Goal: Transaction & Acquisition: Purchase product/service

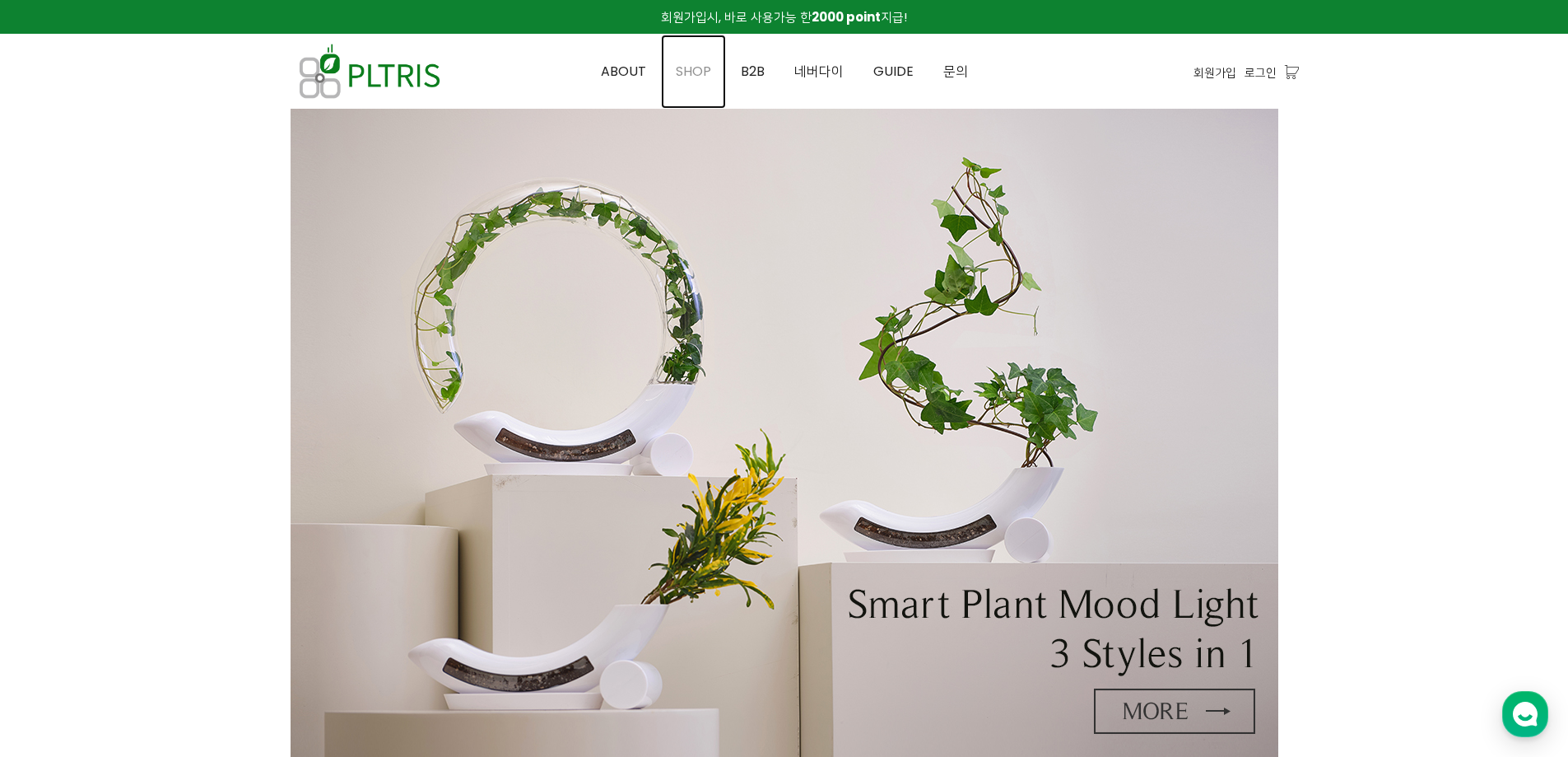
click at [693, 72] on span "SHOP" at bounding box center [693, 71] width 36 height 19
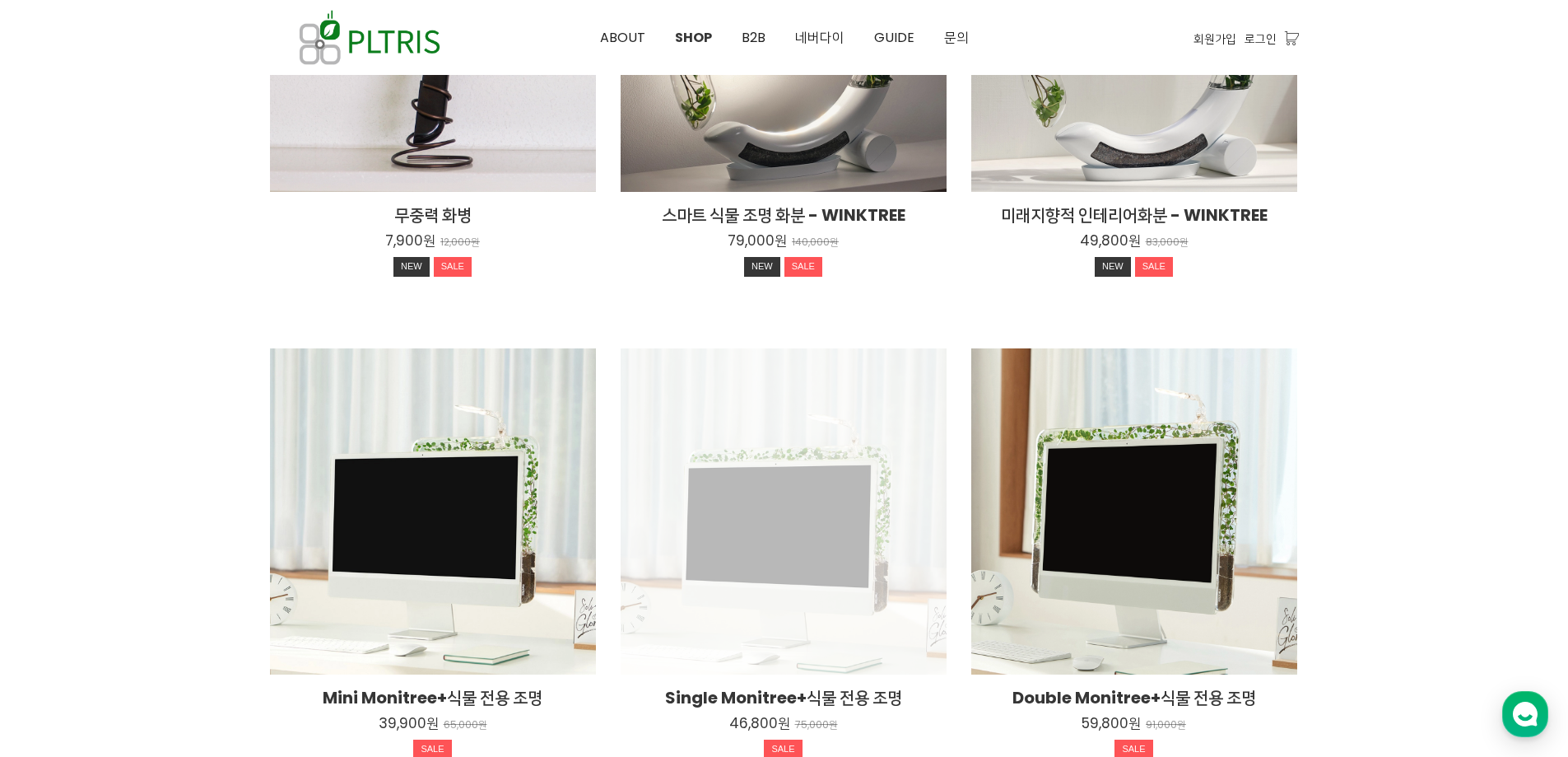
scroll to position [412, 0]
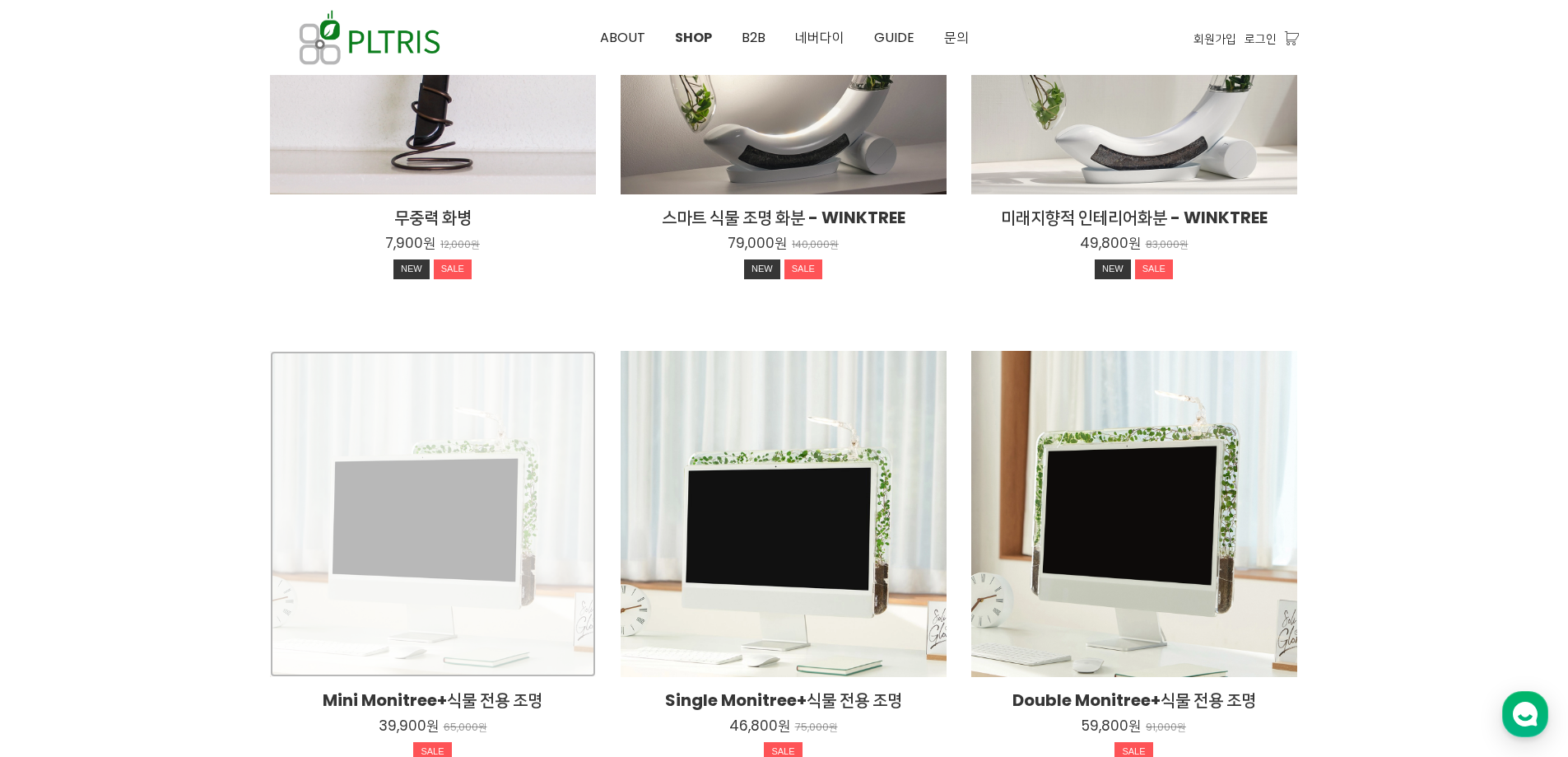
click at [412, 513] on div "Mini Monitree+식물 전용 조명 39,900원 65,000원 SALE" at bounding box center [433, 514] width 326 height 326
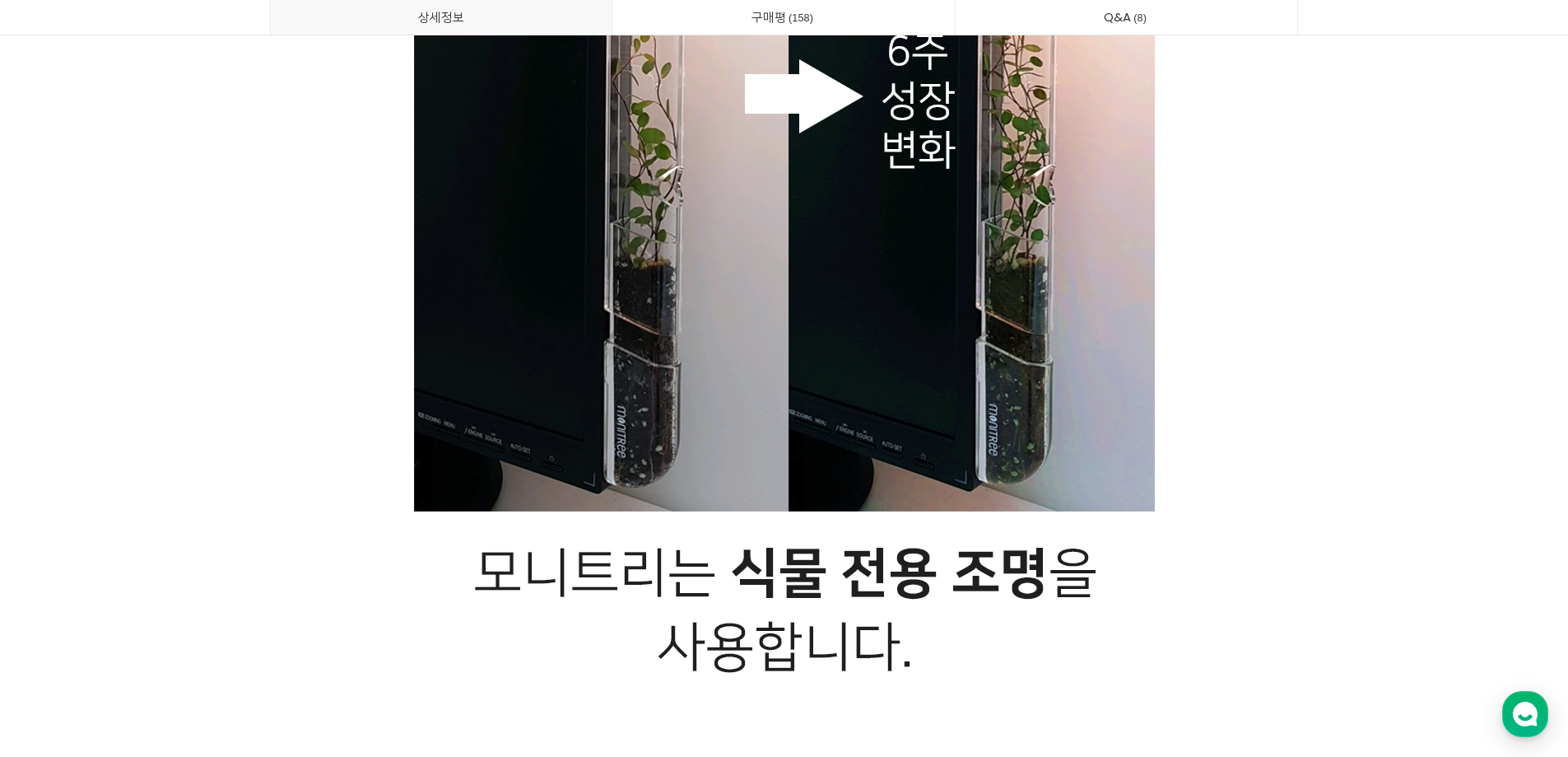
scroll to position [25614, 0]
